Goal: Complete application form: Complete application form

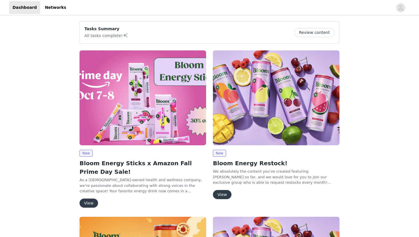
click at [93, 201] on button "View" at bounding box center [89, 203] width 19 height 9
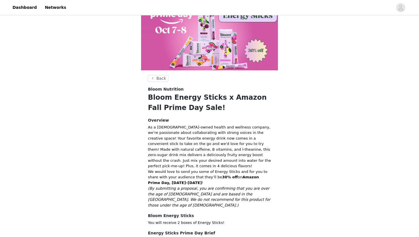
scroll to position [83, 0]
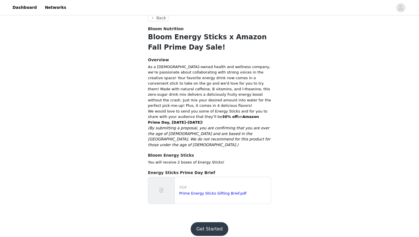
click at [206, 227] on button "Get Started" at bounding box center [210, 229] width 38 height 14
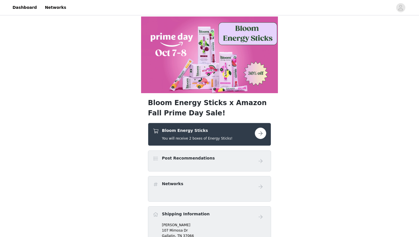
click at [210, 157] on div "Post Recommendations" at bounding box center [204, 159] width 102 height 8
click at [261, 129] on button "button" at bounding box center [260, 133] width 11 height 11
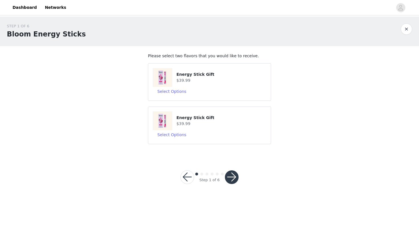
click at [232, 178] on button "button" at bounding box center [232, 178] width 14 height 14
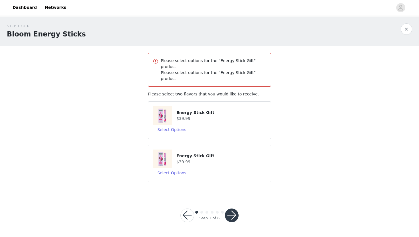
click at [218, 125] on div "Select Options" at bounding box center [210, 129] width 114 height 9
click at [177, 125] on button "Select Options" at bounding box center [172, 129] width 38 height 9
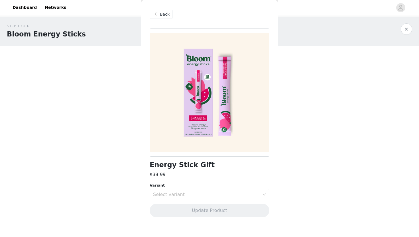
click at [162, 20] on div "Back" at bounding box center [210, 14] width 120 height 29
click at [161, 11] on span "Back" at bounding box center [165, 14] width 10 height 6
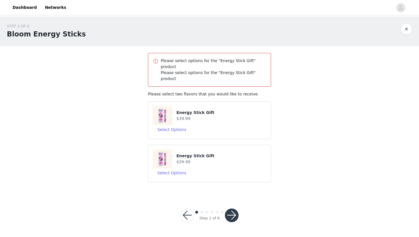
click at [160, 150] on img at bounding box center [162, 159] width 19 height 19
click at [166, 169] on button "Select Options" at bounding box center [172, 173] width 38 height 9
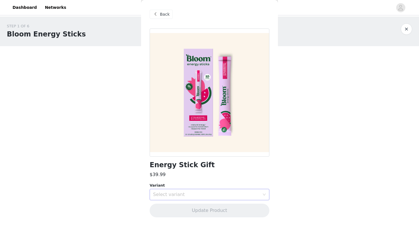
click at [169, 196] on div "Select variant" at bounding box center [206, 195] width 107 height 6
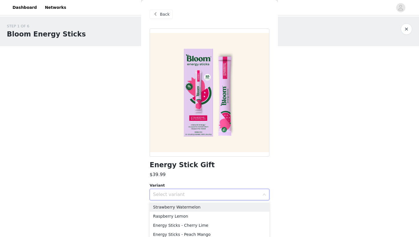
scroll to position [3, 0]
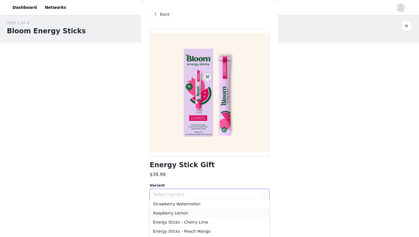
click at [167, 214] on li "Raspberry Lemon" at bounding box center [210, 213] width 120 height 9
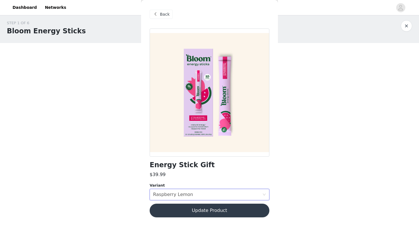
scroll to position [0, 0]
click at [222, 209] on button "Update Product" at bounding box center [210, 211] width 120 height 14
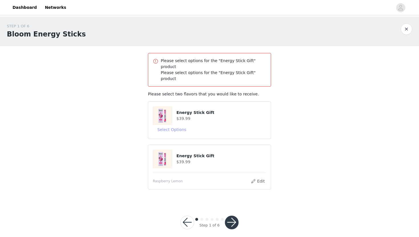
click at [174, 125] on button "Select Options" at bounding box center [172, 129] width 38 height 9
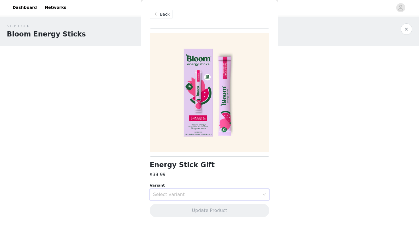
click at [187, 190] on div "Select variant" at bounding box center [207, 194] width 109 height 11
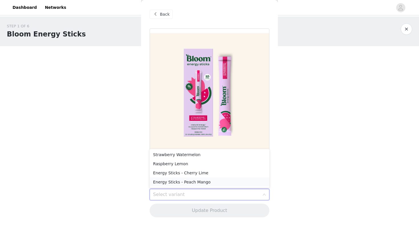
click at [192, 182] on li "Energy Sticks - Peach Mango" at bounding box center [210, 182] width 120 height 9
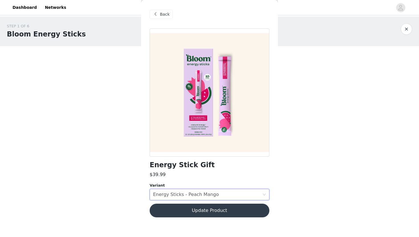
click at [195, 211] on button "Update Product" at bounding box center [210, 211] width 120 height 14
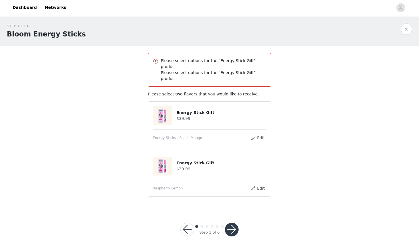
click at [232, 223] on button "button" at bounding box center [232, 230] width 14 height 14
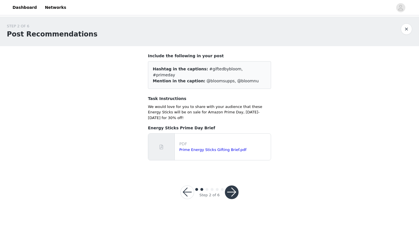
click at [231, 186] on button "button" at bounding box center [232, 193] width 14 height 14
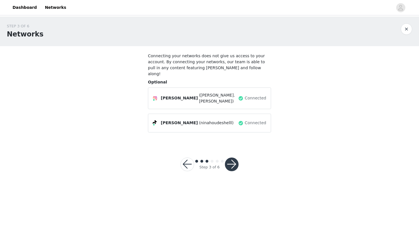
click at [228, 158] on button "button" at bounding box center [232, 165] width 14 height 14
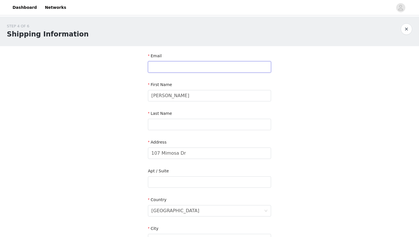
click at [222, 70] on input "text" at bounding box center [209, 66] width 123 height 11
type input "[EMAIL_ADDRESS][DOMAIN_NAME]"
click at [200, 124] on input "text" at bounding box center [209, 124] width 123 height 11
type input "[PERSON_NAME]"
click at [247, 153] on input "107 Mimosa Dr" at bounding box center [209, 153] width 123 height 11
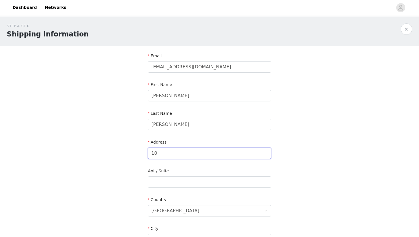
type input "1"
type input "[STREET_ADDRESS][PERSON_NAME]"
click at [217, 183] on input "text" at bounding box center [209, 182] width 123 height 11
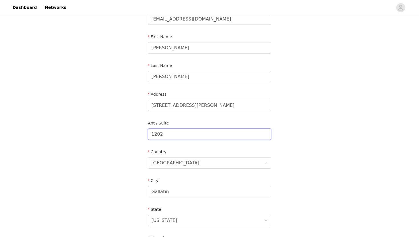
scroll to position [52, 0]
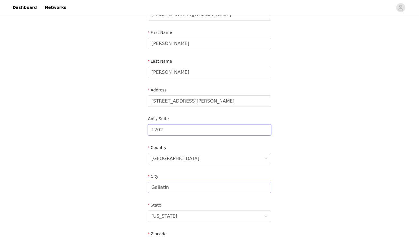
type input "1202"
click at [195, 186] on input "Gallatin" at bounding box center [209, 187] width 123 height 11
type input "G"
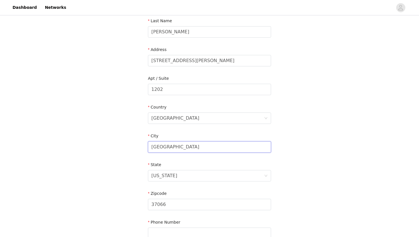
scroll to position [123, 0]
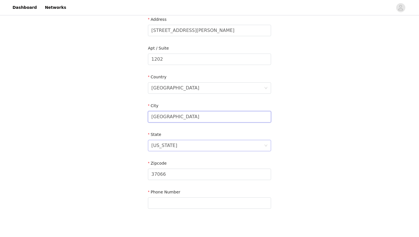
type input "[GEOGRAPHIC_DATA]"
click at [244, 146] on div "[US_STATE]" at bounding box center [207, 145] width 113 height 11
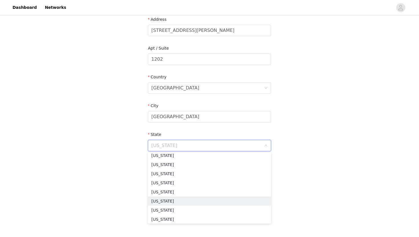
scroll to position [274, 0]
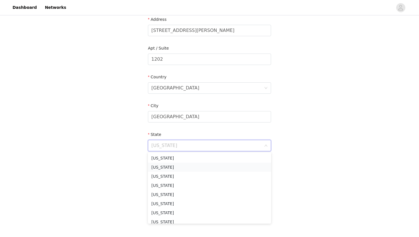
click at [215, 169] on li "[US_STATE]" at bounding box center [209, 167] width 123 height 9
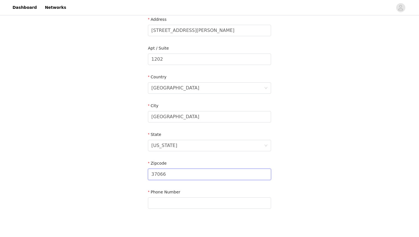
click at [210, 178] on input "37066" at bounding box center [209, 174] width 123 height 11
type input "3"
type input "38655"
click at [199, 205] on input "text" at bounding box center [209, 203] width 123 height 11
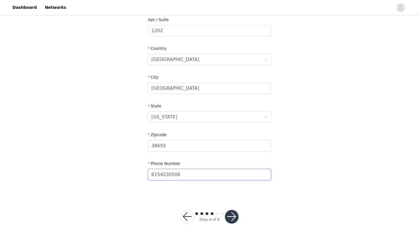
type input "6154230506"
click at [234, 213] on button "button" at bounding box center [232, 217] width 14 height 14
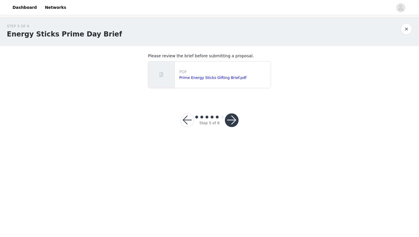
click at [229, 124] on button "button" at bounding box center [232, 121] width 14 height 14
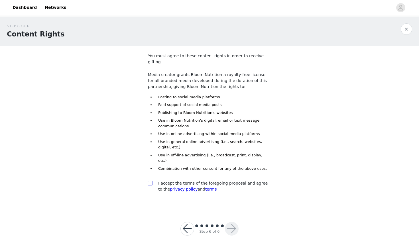
click at [150, 181] on input "checkbox" at bounding box center [150, 183] width 4 height 4
checkbox input "true"
click at [232, 222] on button "button" at bounding box center [232, 229] width 14 height 14
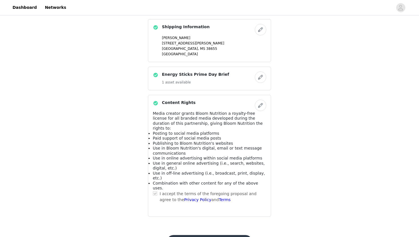
scroll to position [275, 0]
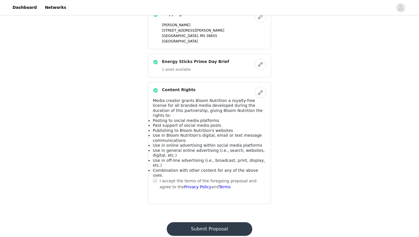
click at [215, 222] on button "Submit Proposal" at bounding box center [209, 229] width 85 height 14
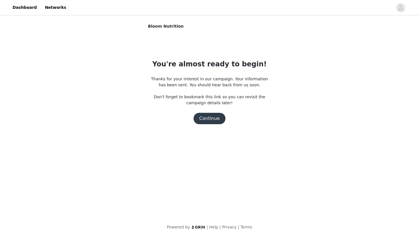
click at [214, 120] on button "Continue" at bounding box center [210, 118] width 32 height 11
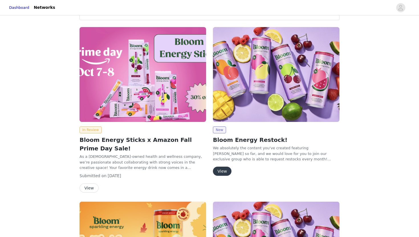
scroll to position [28, 0]
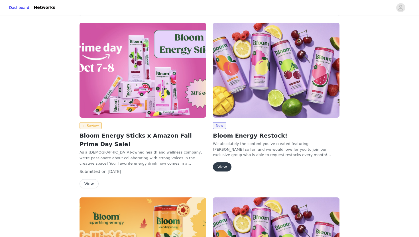
click at [220, 169] on button "View" at bounding box center [222, 167] width 19 height 9
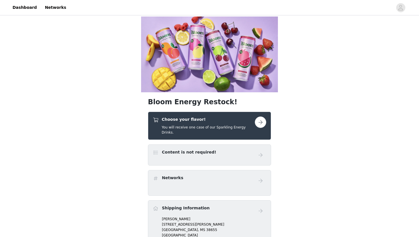
click at [226, 149] on div "Content is not required!" at bounding box center [210, 154] width 114 height 11
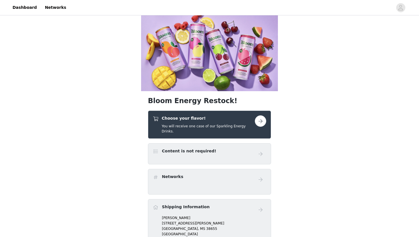
click at [261, 115] on button "button" at bounding box center [260, 120] width 11 height 11
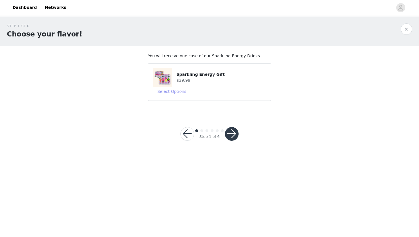
click at [181, 92] on button "Select Options" at bounding box center [172, 91] width 38 height 9
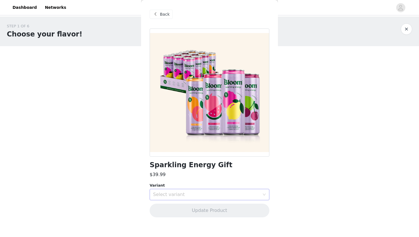
click at [187, 196] on div "Select variant" at bounding box center [206, 195] width 107 height 6
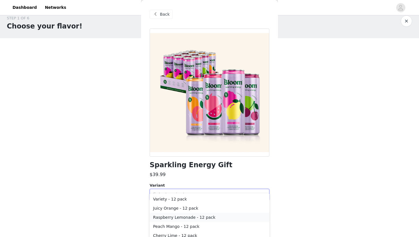
scroll to position [5, 0]
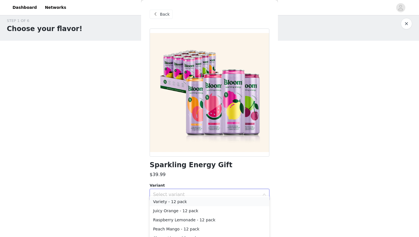
click at [180, 204] on li "Variety - 12 pack" at bounding box center [210, 201] width 120 height 9
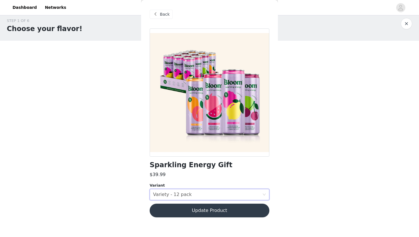
scroll to position [0, 0]
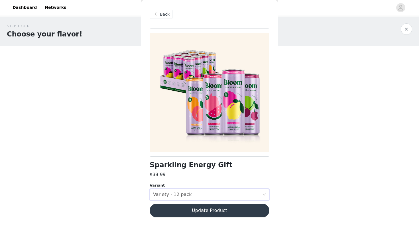
click at [188, 213] on button "Update Product" at bounding box center [210, 211] width 120 height 14
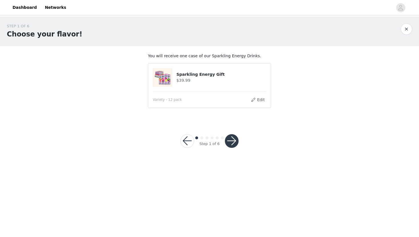
click at [234, 137] on button "button" at bounding box center [232, 141] width 14 height 14
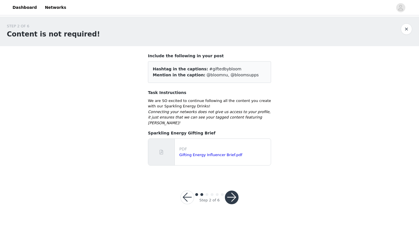
click at [232, 191] on button "button" at bounding box center [232, 198] width 14 height 14
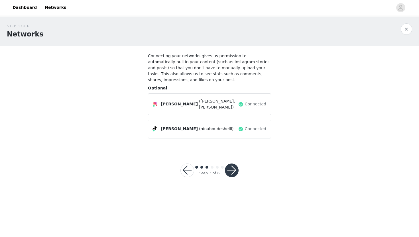
click at [235, 170] on button "button" at bounding box center [232, 171] width 14 height 14
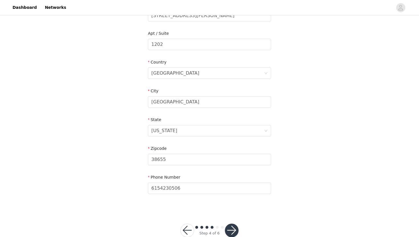
scroll to position [151, 0]
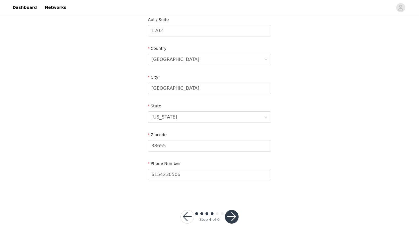
click at [234, 218] on button "button" at bounding box center [232, 217] width 14 height 14
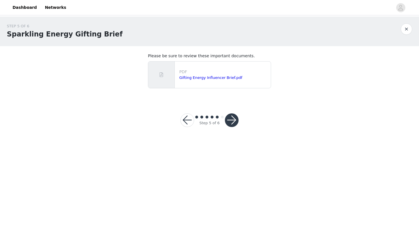
click at [234, 122] on button "button" at bounding box center [232, 121] width 14 height 14
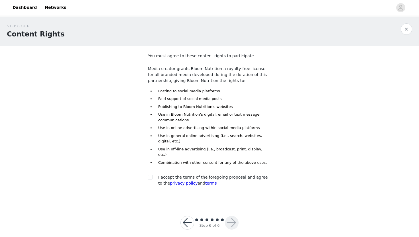
scroll to position [1, 0]
click at [151, 175] on input "checkbox" at bounding box center [150, 177] width 4 height 4
checkbox input "true"
click at [230, 218] on button "button" at bounding box center [232, 223] width 14 height 14
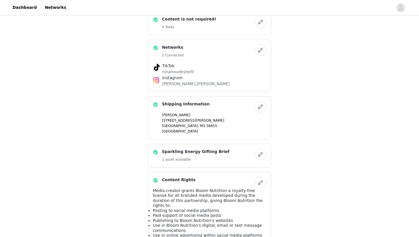
scroll to position [172, 0]
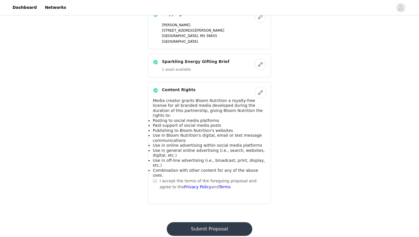
scroll to position [0, 0]
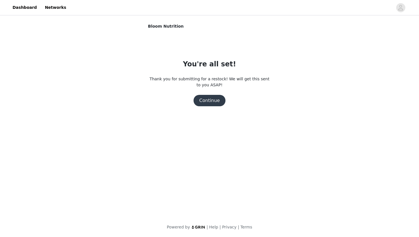
click at [213, 106] on button "Continue" at bounding box center [210, 100] width 32 height 11
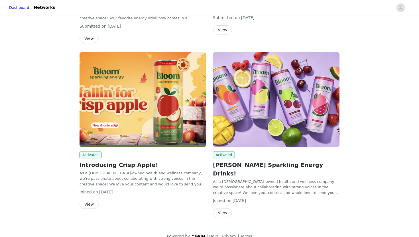
scroll to position [174, 0]
